Goal: Go to known website: Access a specific website the user already knows

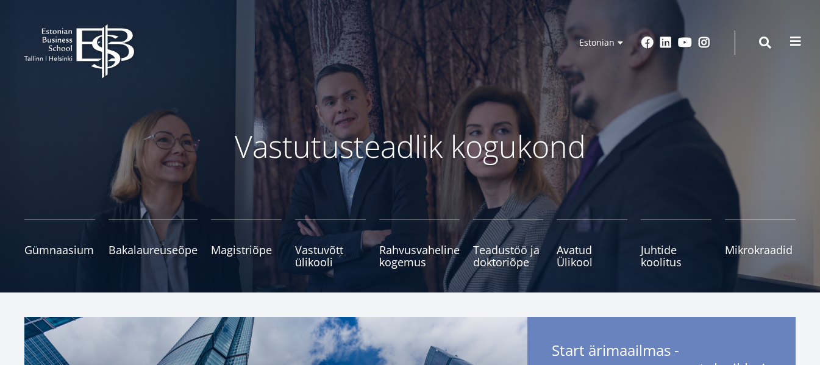
click at [794, 34] on button at bounding box center [795, 41] width 24 height 24
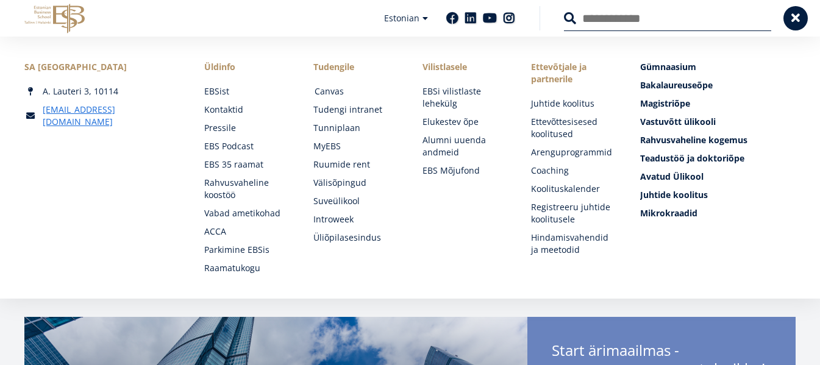
click at [330, 87] on link "Canvas" at bounding box center [357, 91] width 85 height 12
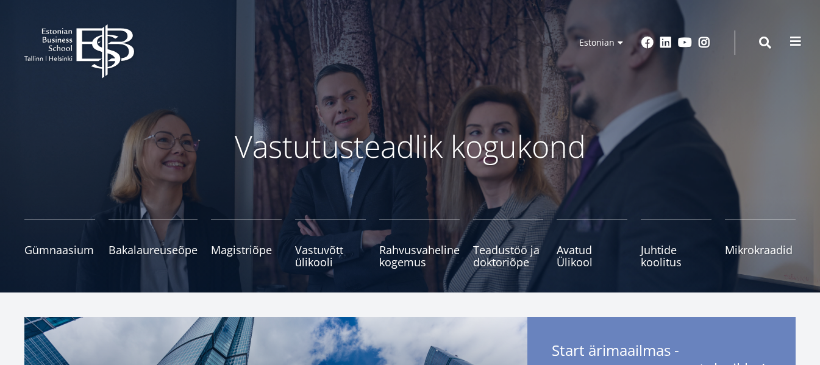
click at [794, 38] on span at bounding box center [796, 41] width 12 height 12
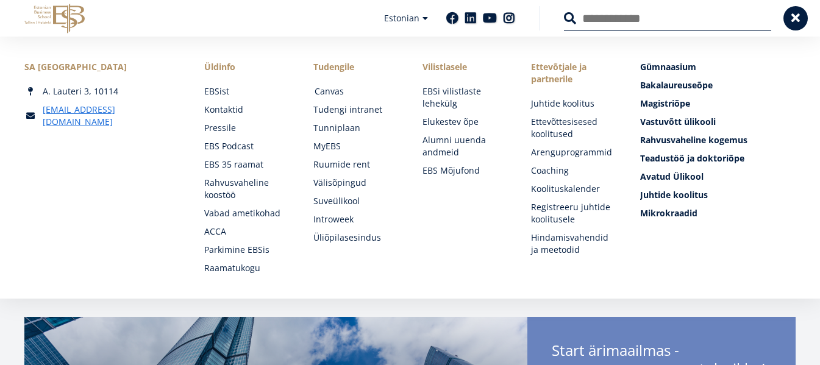
click at [327, 88] on link "Canvas" at bounding box center [357, 91] width 85 height 12
